Goal: Check status: Check status

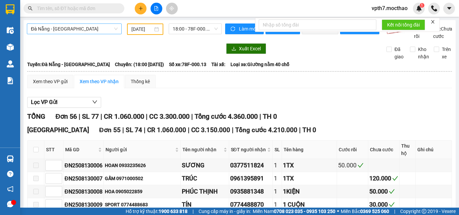
click at [45, 28] on span "Đà Nẵng - [GEOGRAPHIC_DATA]" at bounding box center [74, 29] width 87 height 10
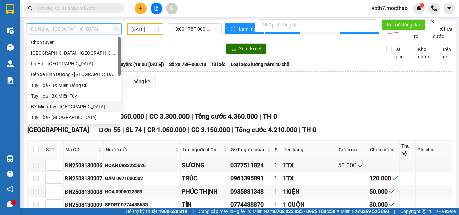
click at [62, 107] on div "BX Miền Tây - [GEOGRAPHIC_DATA]" at bounding box center [74, 106] width 86 height 7
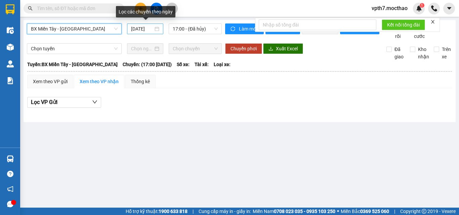
click at [146, 24] on div "[DATE]" at bounding box center [145, 29] width 36 height 11
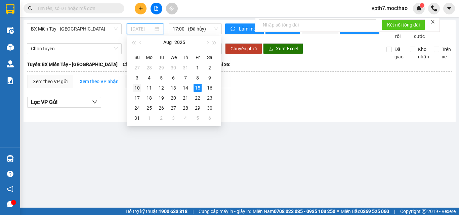
click at [132, 84] on td "10" at bounding box center [137, 88] width 12 height 10
type input "[DATE]"
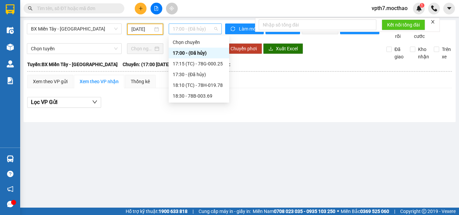
click at [200, 29] on span "17:00 - (Đã hủy)" at bounding box center [195, 29] width 45 height 10
click at [223, 65] on div "17:15 (TC) - 78G-000.25" at bounding box center [199, 63] width 52 height 7
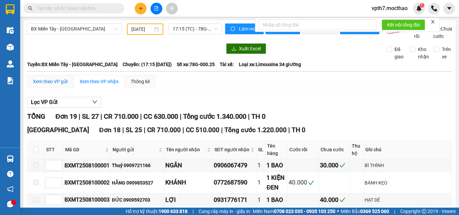
click at [53, 85] on div "Xem theo VP gửi" at bounding box center [50, 81] width 35 height 7
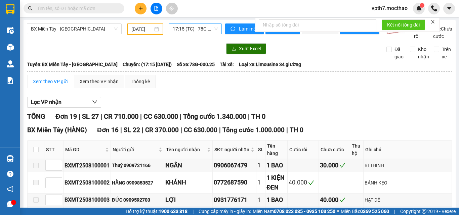
click at [185, 29] on span "17:15 (TC) - 78G-000.25" at bounding box center [195, 29] width 45 height 10
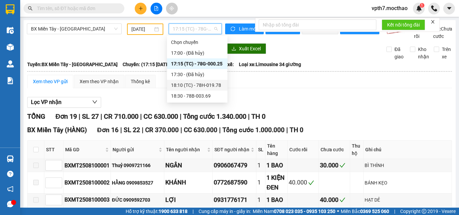
click at [196, 87] on div "18:10 (TC) - 78H-019.78" at bounding box center [197, 85] width 52 height 7
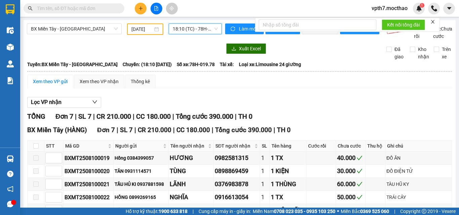
click at [179, 28] on span "18:10 (TC) - 78H-019.78" at bounding box center [195, 29] width 45 height 10
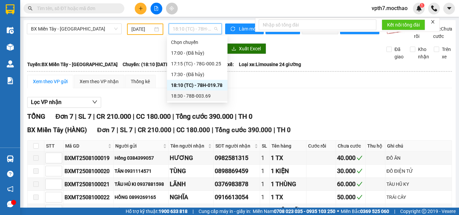
click at [203, 99] on div "18:30 - 78B-003.69" at bounding box center [197, 95] width 52 height 7
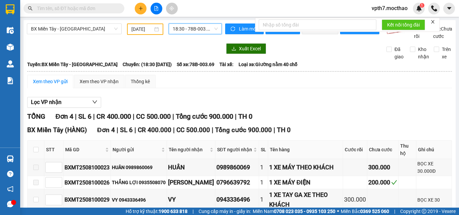
click at [194, 31] on span "18:30 - 78B-003.69" at bounding box center [195, 29] width 45 height 10
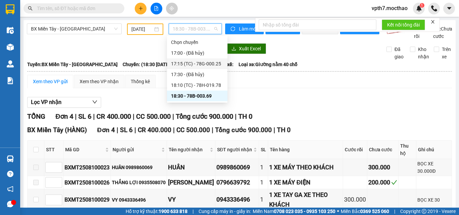
click at [193, 62] on div "17:15 (TC) - 78G-000.25" at bounding box center [197, 63] width 52 height 7
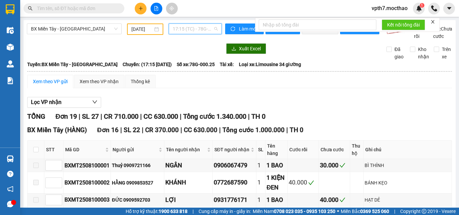
click at [197, 31] on span "17:15 (TC) - 78G-000.25" at bounding box center [195, 29] width 45 height 10
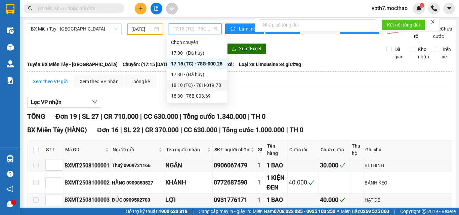
click at [195, 85] on div "18:10 (TC) - 78H-019.78" at bounding box center [197, 85] width 52 height 7
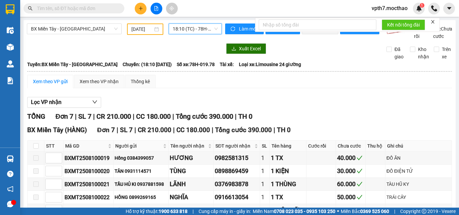
click at [195, 32] on span "18:10 (TC) - 78H-019.78" at bounding box center [195, 29] width 45 height 10
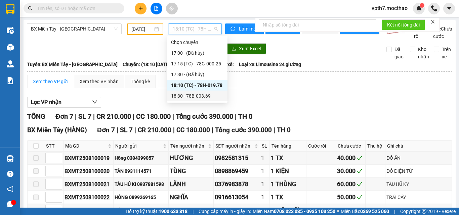
click at [188, 97] on div "18:30 - 78B-003.69" at bounding box center [197, 95] width 52 height 7
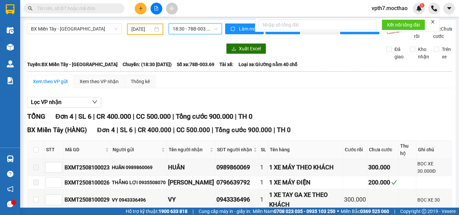
click at [180, 26] on span "18:30 - 78B-003.69" at bounding box center [195, 29] width 45 height 10
click at [274, 108] on div "Lọc VP nhận" at bounding box center [239, 102] width 425 height 11
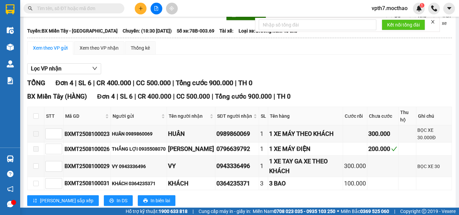
scroll to position [58, 0]
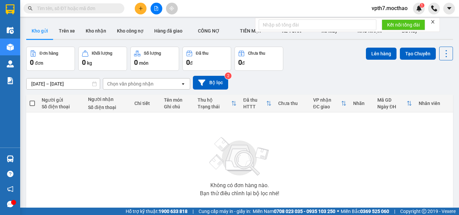
click at [51, 112] on th "Người gửi Số điện thoại" at bounding box center [61, 104] width 46 height 18
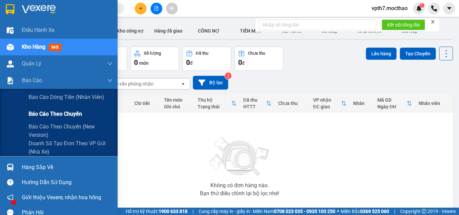
click at [39, 112] on span "Báo cáo theo chuyến" at bounding box center [55, 114] width 53 height 8
